Goal: Participate in discussion: Engage in conversation with other users on a specific topic

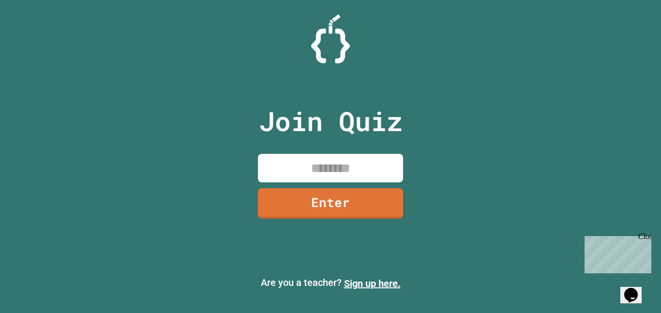
click at [378, 155] on input at bounding box center [330, 168] width 145 height 29
type input "********"
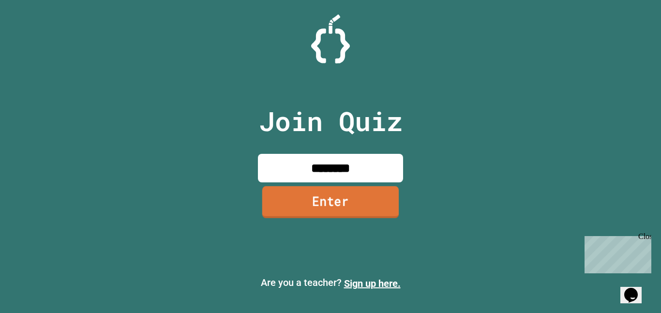
click at [327, 209] on link "Enter" at bounding box center [330, 202] width 136 height 32
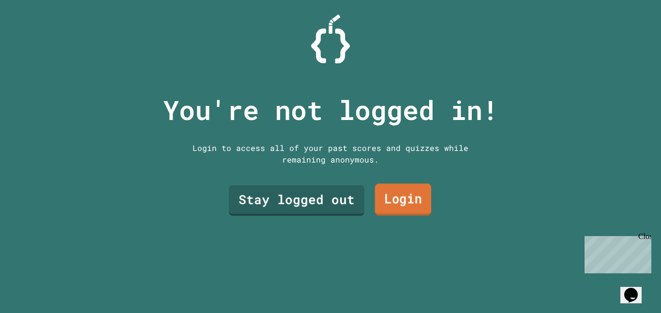
click at [400, 205] on link "Login" at bounding box center [403, 200] width 57 height 32
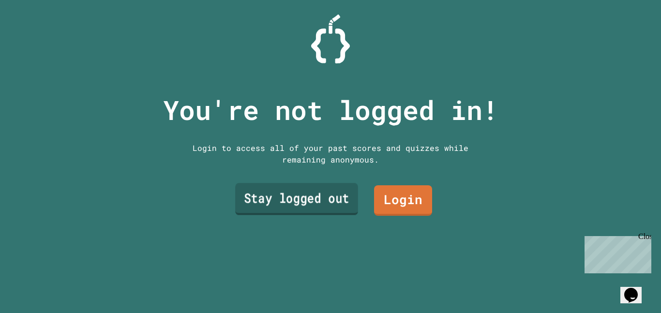
click at [324, 212] on link "Stay logged out" at bounding box center [296, 199] width 123 height 32
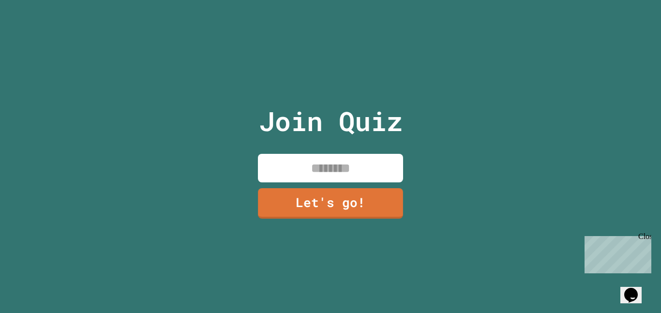
click at [338, 176] on input at bounding box center [330, 168] width 145 height 29
type input "**********"
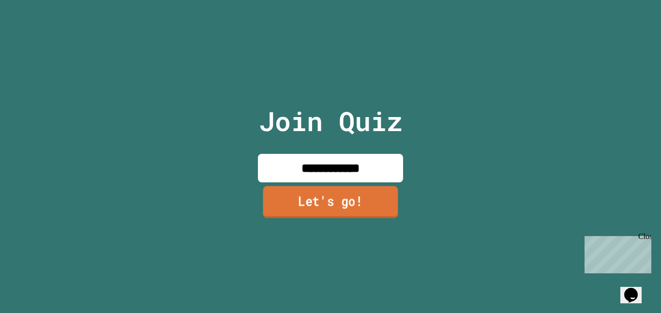
click at [367, 207] on link "Let's go!" at bounding box center [330, 202] width 135 height 32
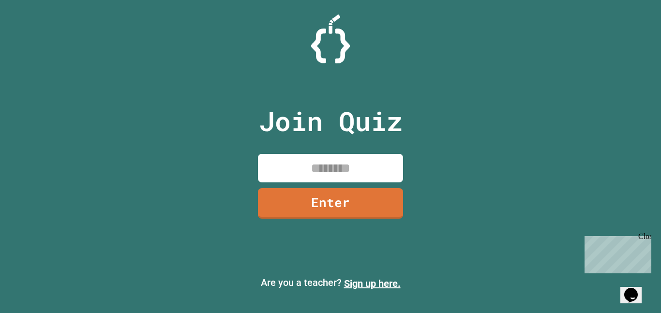
click at [335, 160] on input at bounding box center [330, 168] width 145 height 29
type input "********"
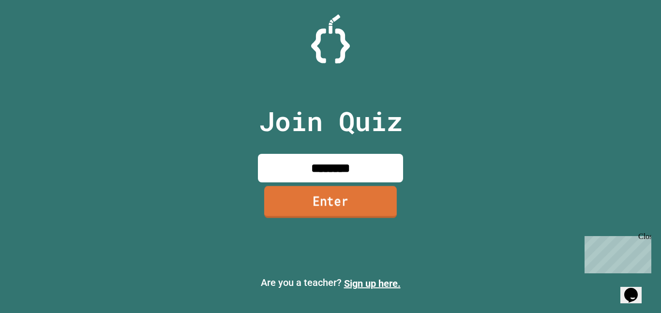
click at [341, 205] on link "Enter" at bounding box center [330, 202] width 133 height 32
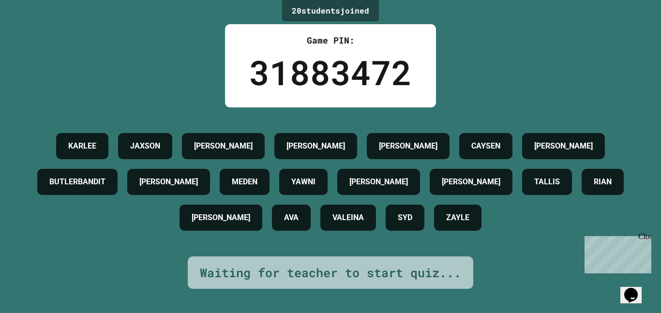
click at [106, 176] on h4 "BUTLERBANDIT" at bounding box center [77, 182] width 56 height 12
click at [647, 237] on div "Close" at bounding box center [644, 238] width 12 height 12
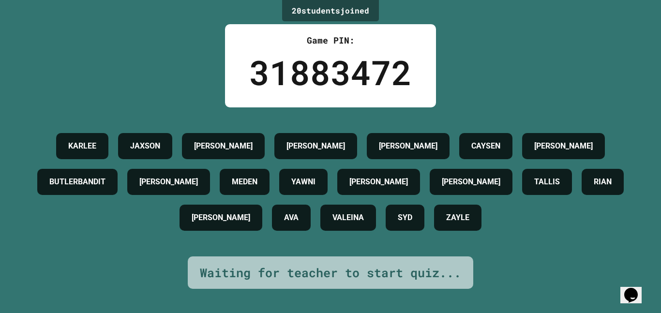
click at [630, 292] on icon "Chat widget" at bounding box center [631, 295] width 14 height 15
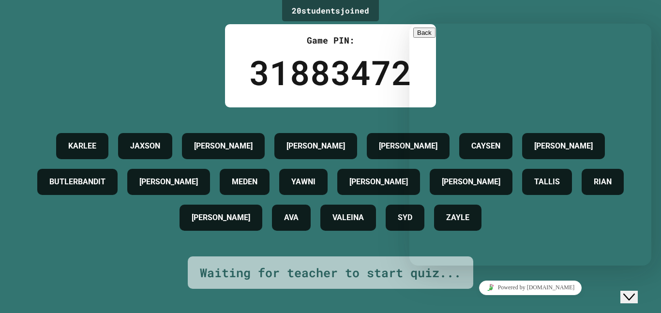
click at [630, 292] on icon "Close Chat This icon closes the chat window." at bounding box center [629, 297] width 12 height 12
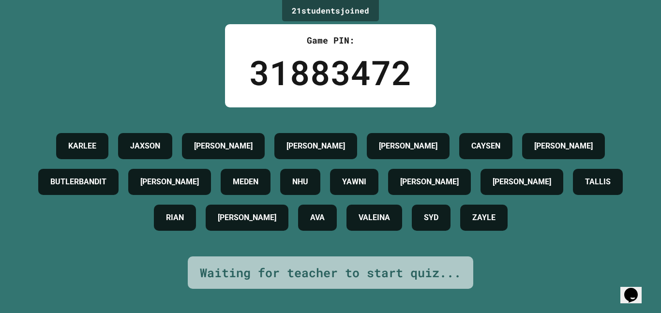
click at [119, 186] on div "BUTLERBANDIT" at bounding box center [78, 182] width 80 height 26
click at [639, 288] on div "Opens Chat This icon Opens the chat window." at bounding box center [630, 295] width 15 height 15
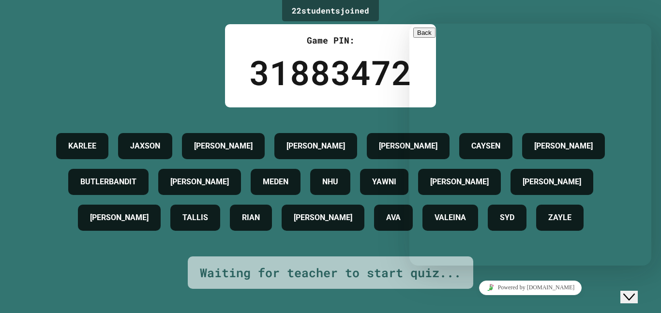
click at [633, 291] on icon "Close Chat This icon closes the chat window." at bounding box center [629, 297] width 12 height 12
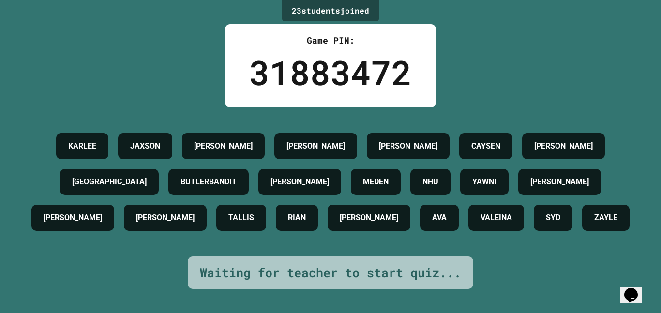
click at [237, 176] on h4 "BUTLERBANDIT" at bounding box center [209, 182] width 56 height 12
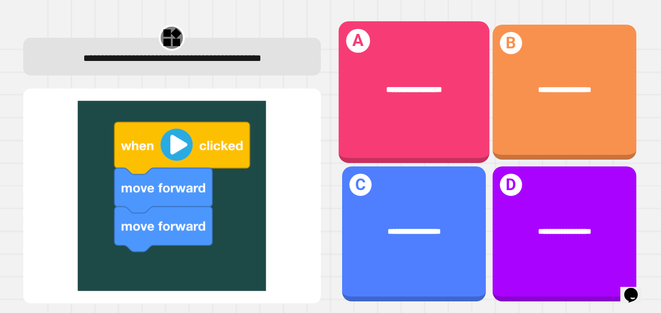
click at [452, 126] on div "**********" at bounding box center [413, 92] width 151 height 142
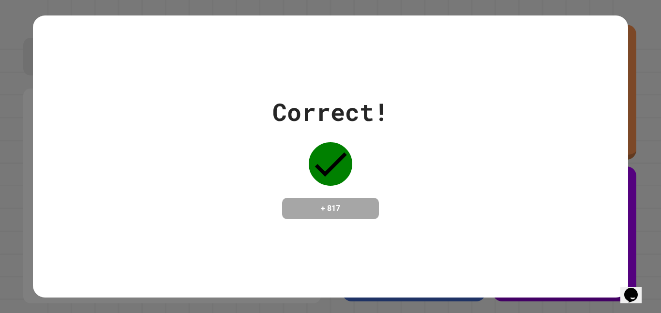
click at [431, 149] on div "Correct! + 817" at bounding box center [330, 156] width 595 height 125
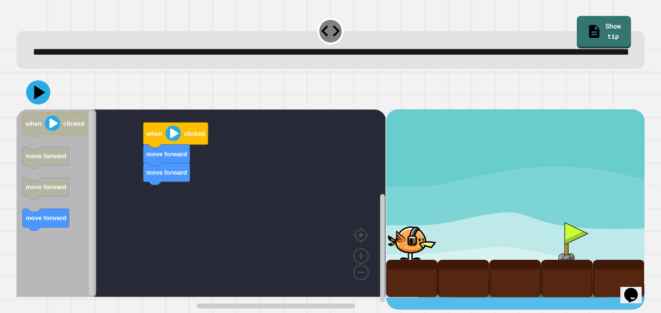
click at [166, 201] on div "move forward move forward when clicked when clicked move forward move forward m…" at bounding box center [200, 209] width 369 height 200
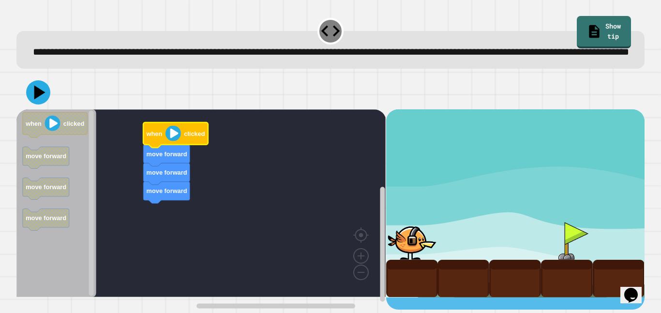
click at [179, 141] on image "Blockly Workspace" at bounding box center [173, 133] width 15 height 15
click at [172, 141] on image "Blockly Workspace" at bounding box center [173, 133] width 15 height 15
click at [28, 106] on icon at bounding box center [38, 92] width 27 height 27
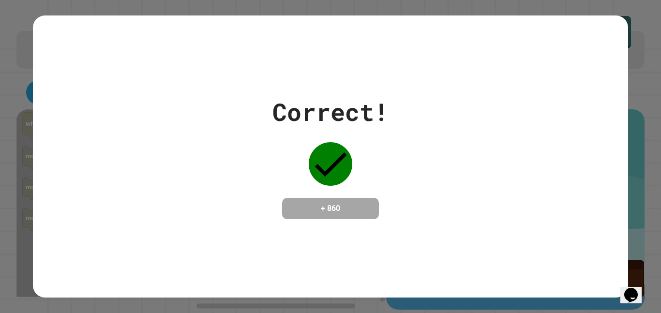
click at [309, 198] on div "+ 860" at bounding box center [330, 208] width 97 height 21
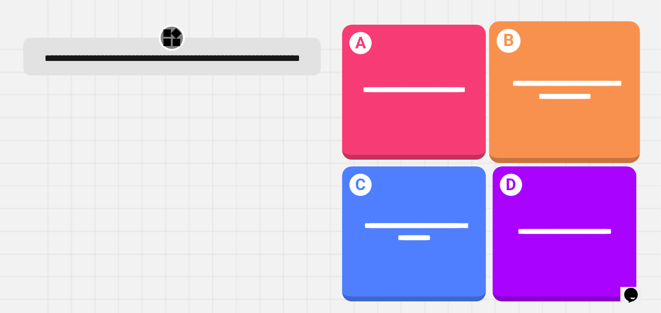
click at [595, 97] on span "**********" at bounding box center [567, 89] width 108 height 21
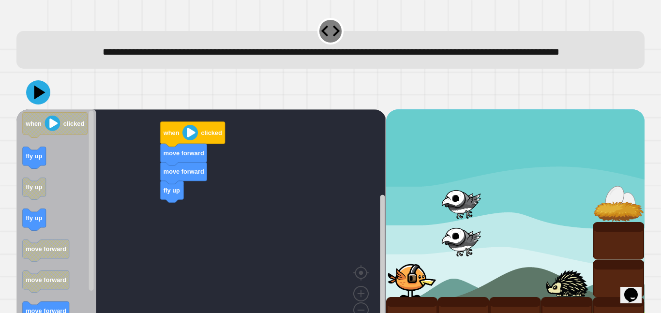
click at [18, 166] on icon "Blockly Workspace" at bounding box center [56, 222] width 80 height 226
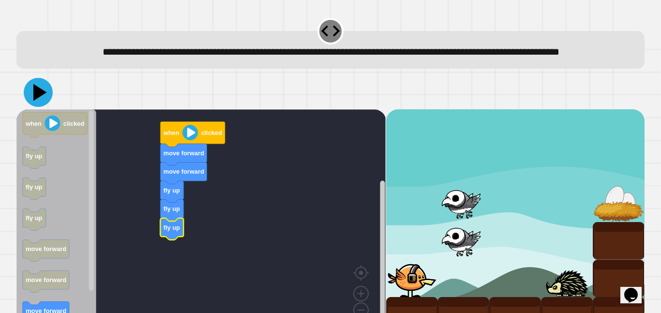
click at [38, 101] on icon at bounding box center [40, 92] width 14 height 17
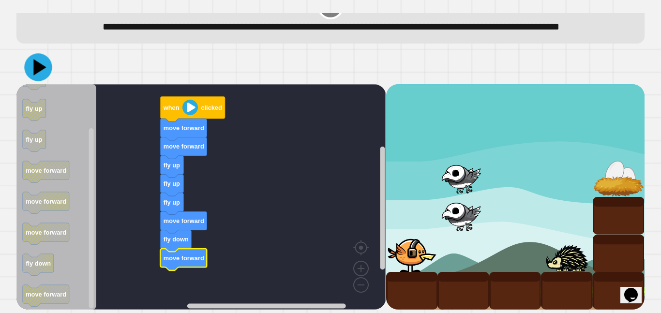
click at [43, 78] on icon at bounding box center [38, 67] width 28 height 28
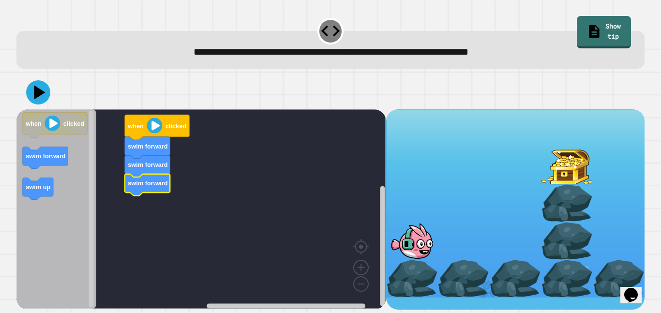
click at [9, 189] on div "**********" at bounding box center [330, 156] width 661 height 313
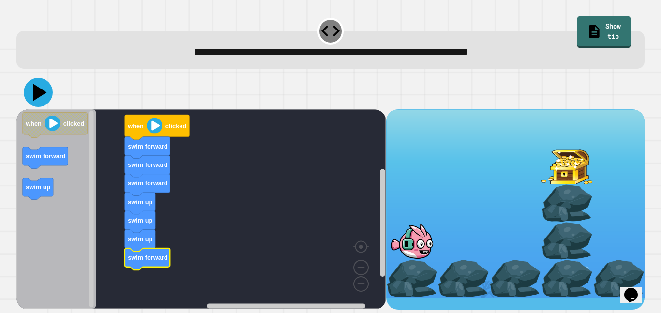
click at [33, 87] on icon at bounding box center [38, 92] width 29 height 29
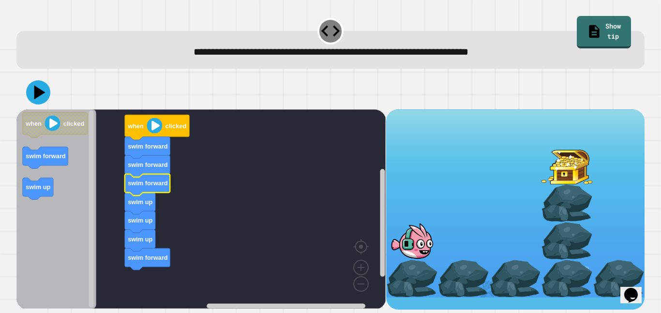
click at [143, 178] on icon "Blockly Workspace" at bounding box center [147, 185] width 45 height 22
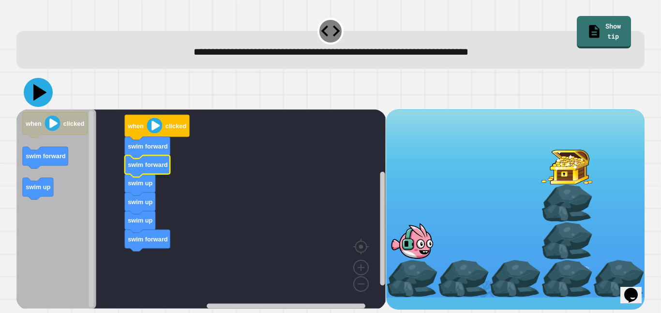
click at [39, 94] on icon at bounding box center [40, 92] width 14 height 17
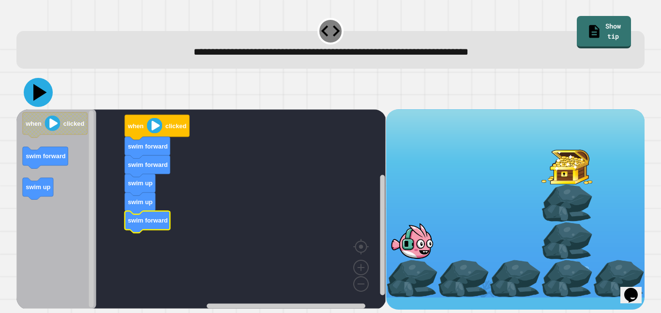
click at [34, 95] on icon at bounding box center [38, 92] width 29 height 29
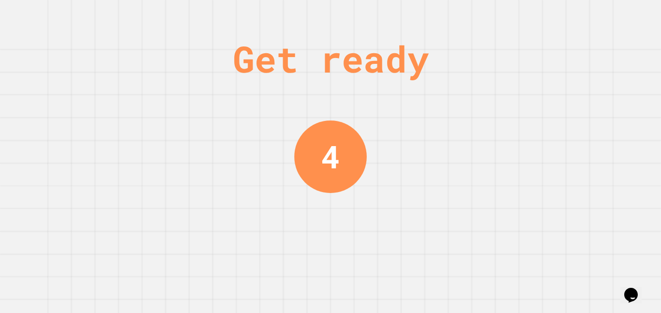
scroll to position [0, 0]
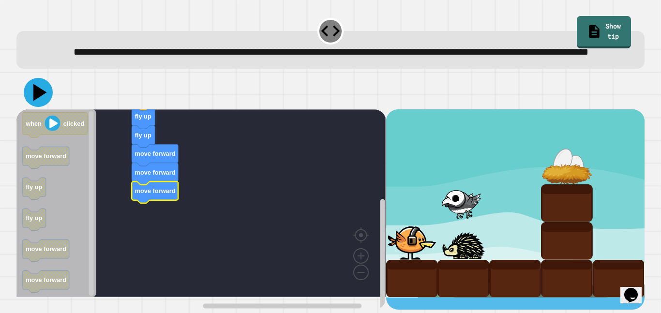
click at [35, 101] on icon at bounding box center [40, 92] width 14 height 17
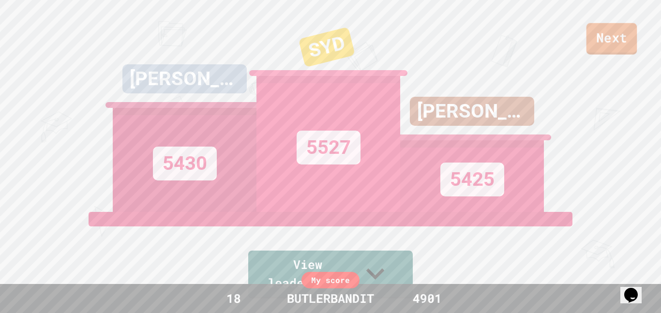
click at [599, 32] on link "Next" at bounding box center [612, 38] width 51 height 31
